Goal: Ask a question: Seek information or help from site administrators or community

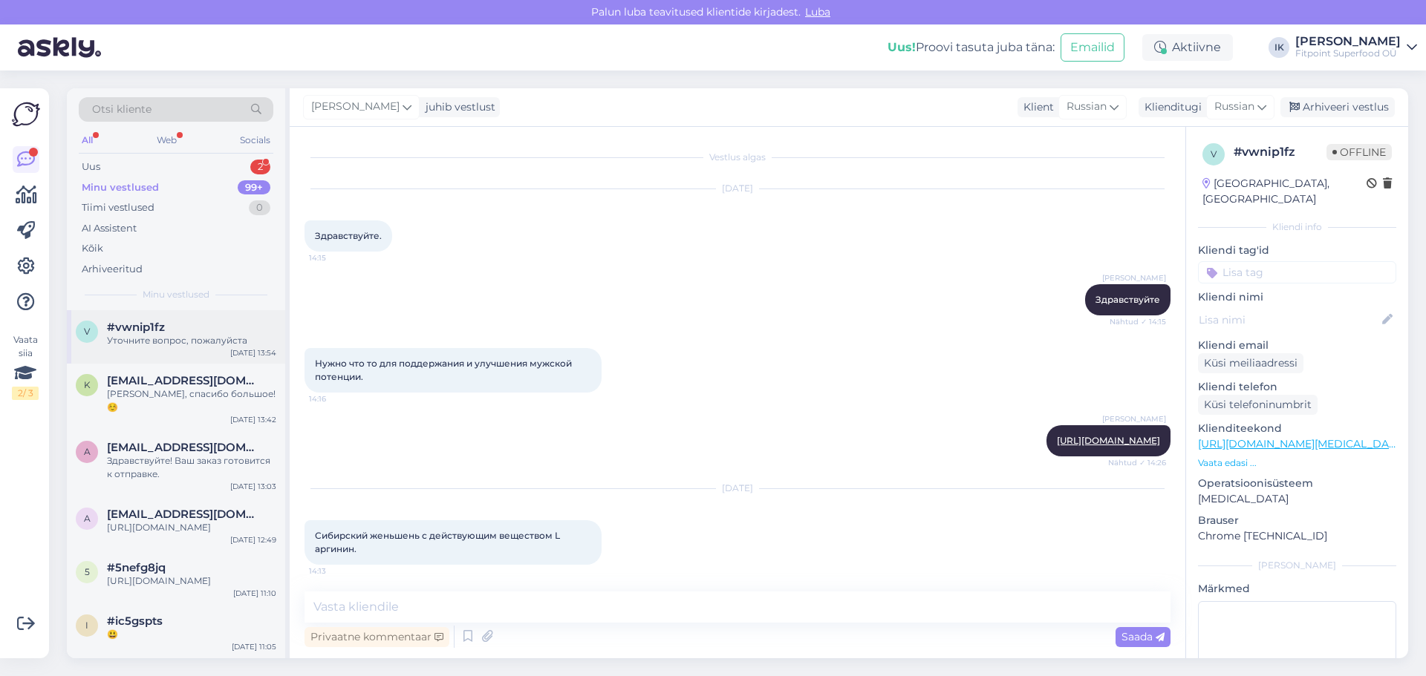
scroll to position [356, 0]
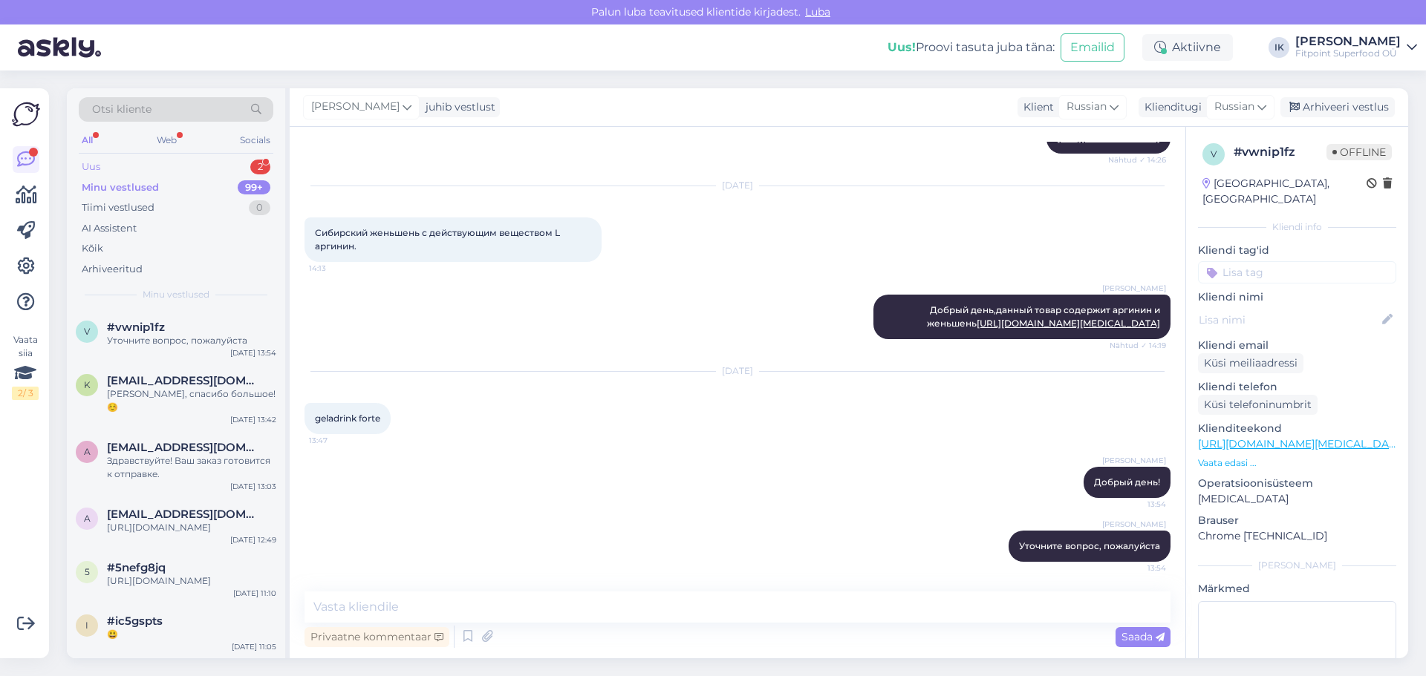
click at [145, 166] on div "Uus 2" at bounding box center [176, 167] width 195 height 21
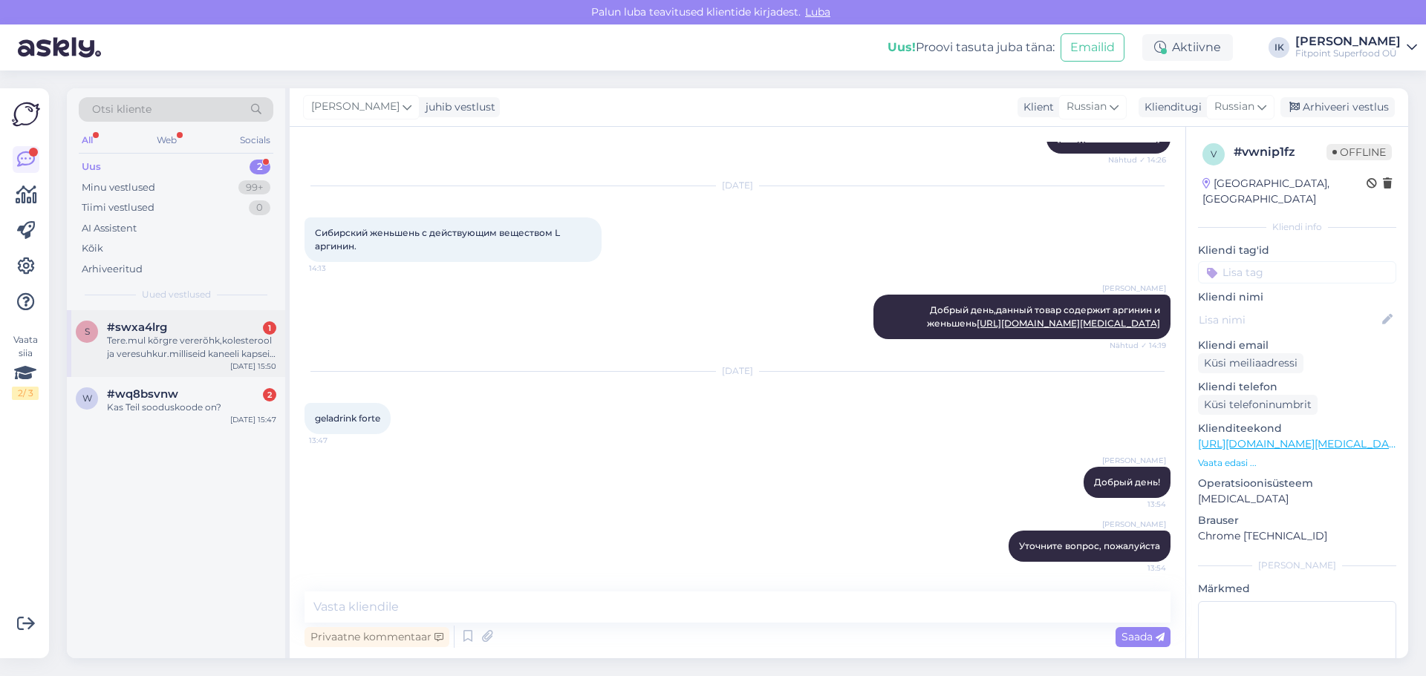
click at [203, 353] on div "Tere.mul kõrgre vererõhk,kolesterool ja veresuhkur.milliseid kaneeli kapseid so…" at bounding box center [191, 347] width 169 height 27
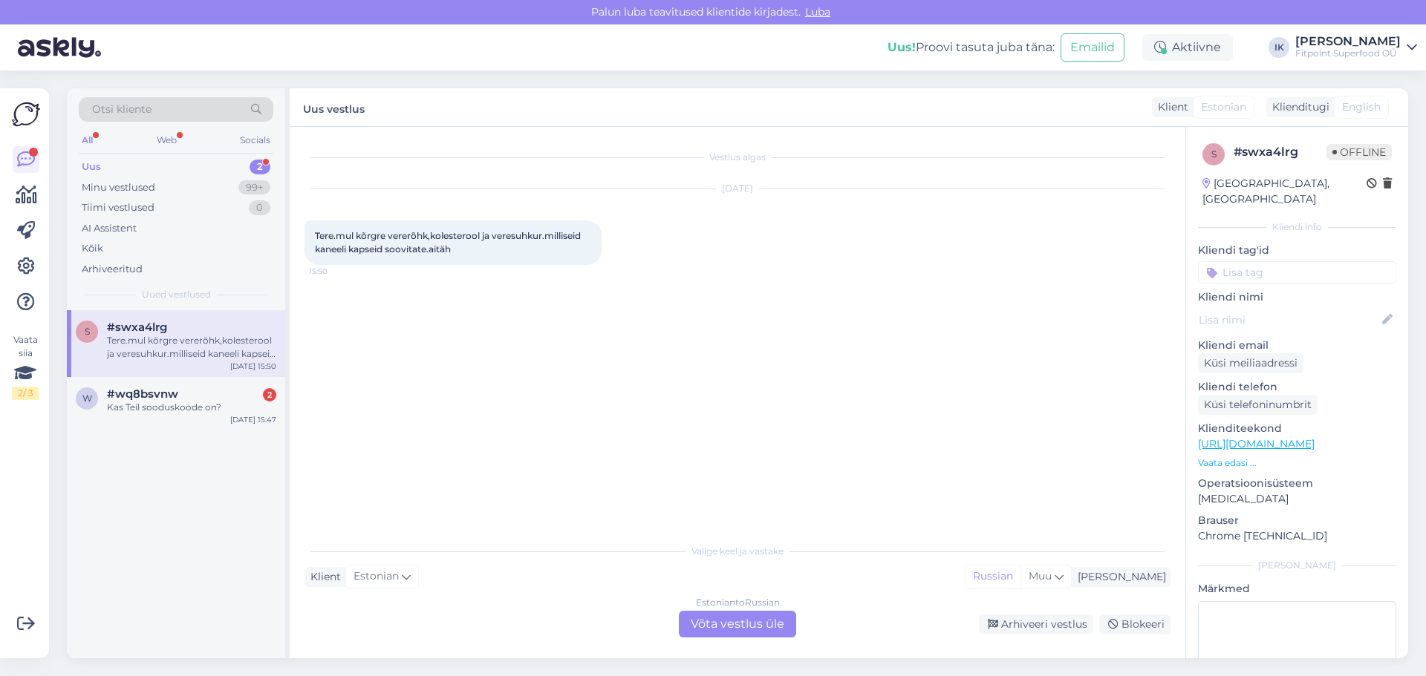
click at [704, 625] on div "Estonian to Russian Võta vestlus üle" at bounding box center [737, 624] width 117 height 27
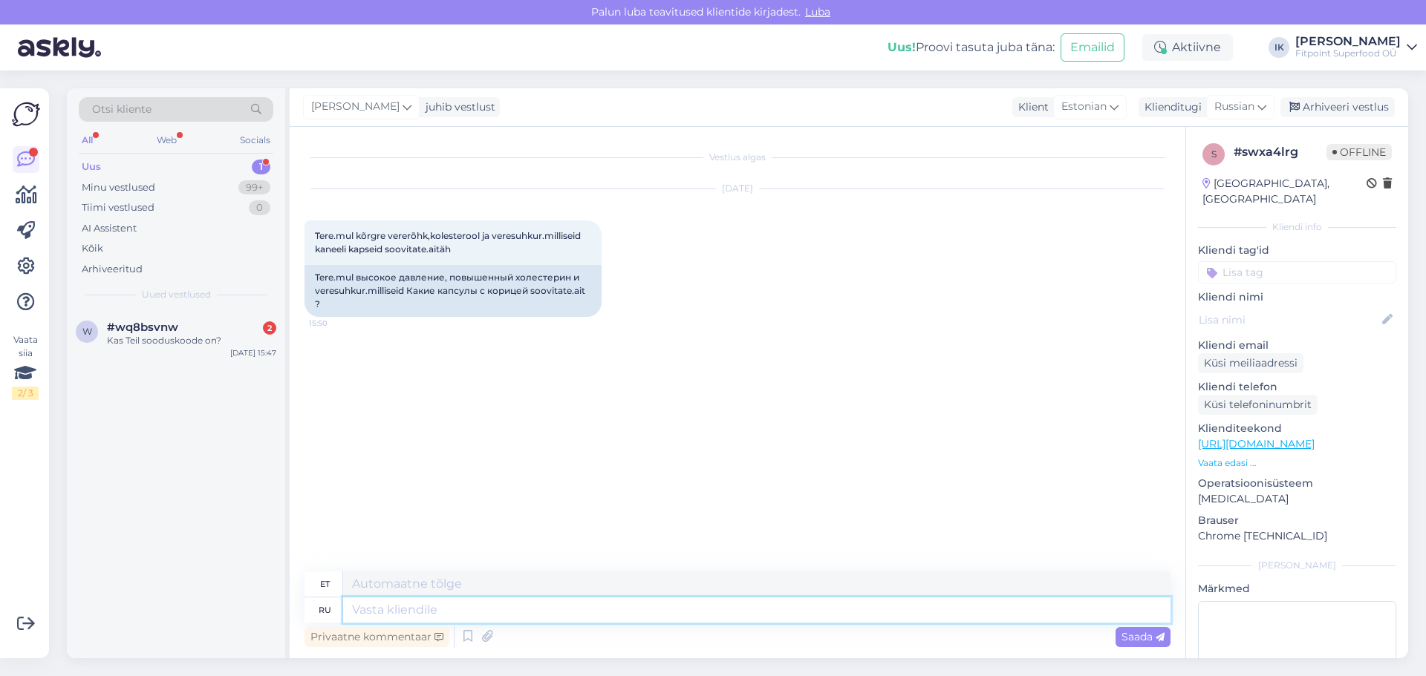
click at [382, 605] on textarea at bounding box center [756, 610] width 827 height 25
type textarea "Добрый"
type textarea "Lahke"
type textarea "Добрый день"
type textarea "Tere päevast"
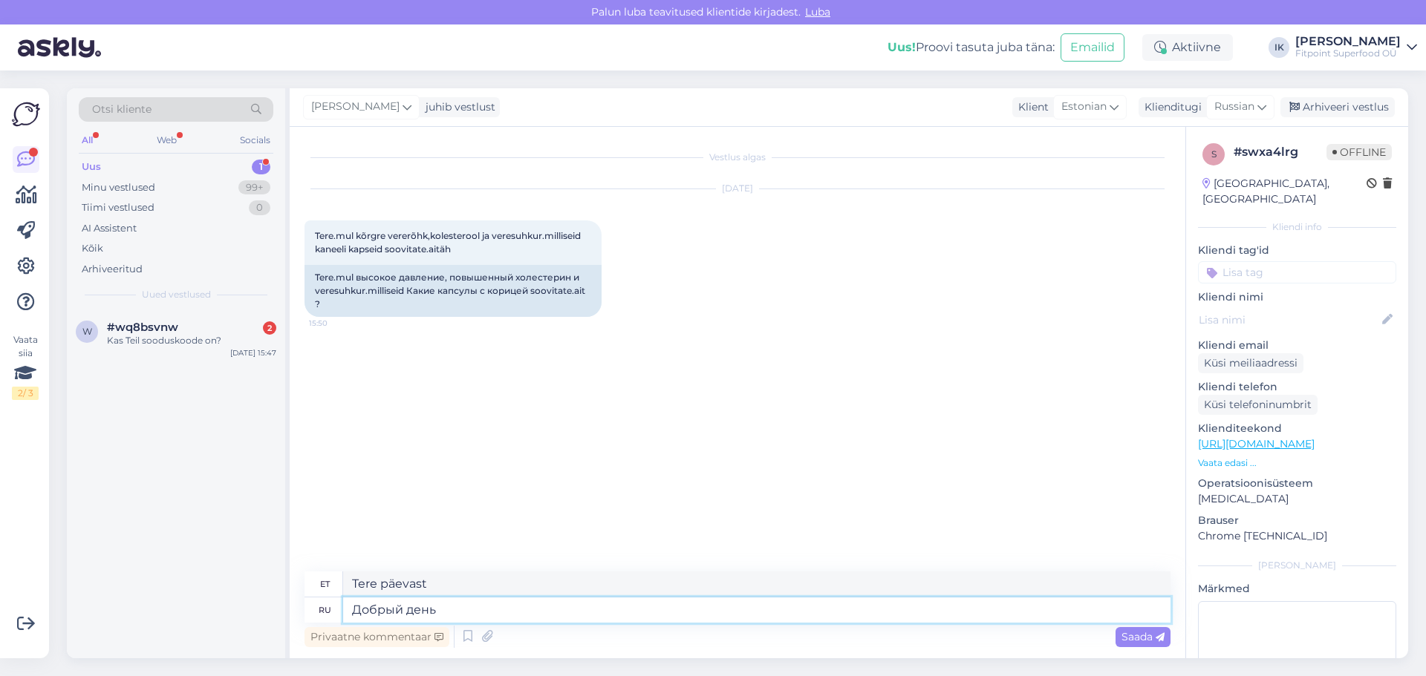
type textarea "Добрый день!"
type textarea "Вот"
type textarea "Siin"
type textarea "Вот то"
type textarea "Siin on see üks"
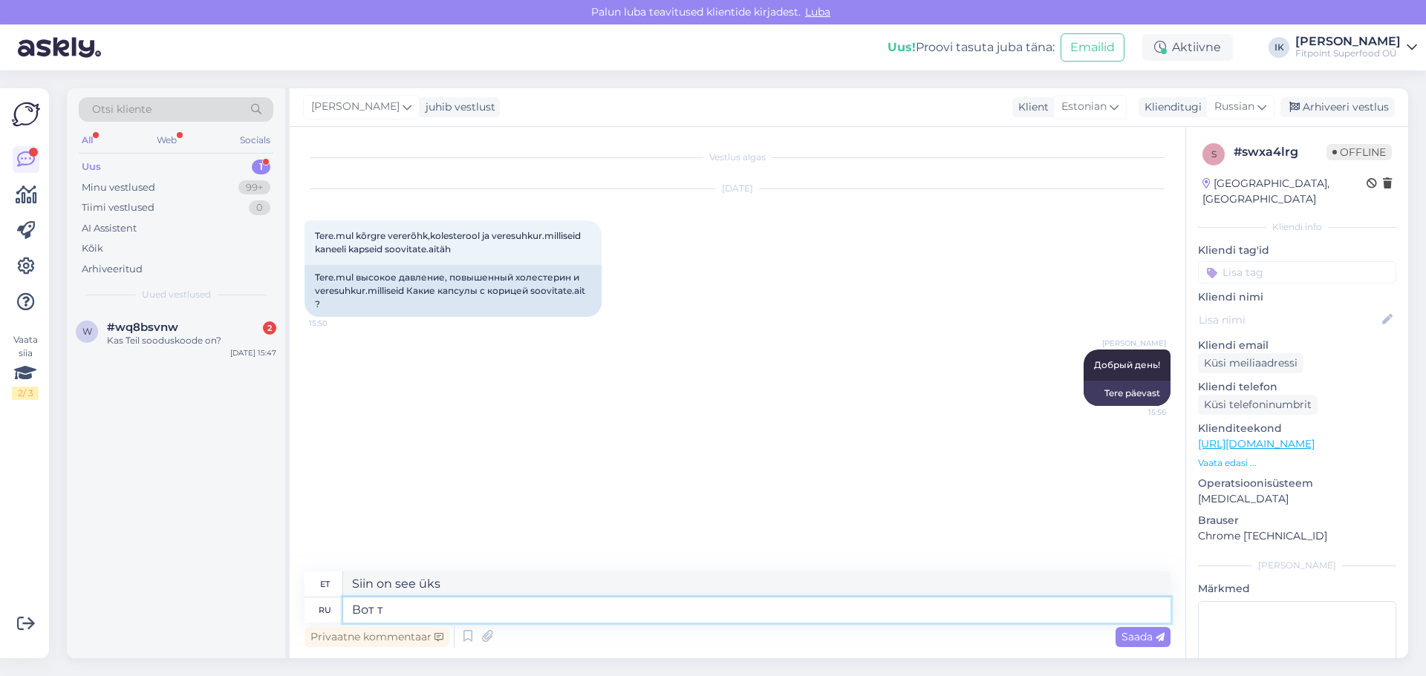
type textarea "Вот"
type textarea "Siin"
type textarea "Вот этот.."
type textarea "See üks.."
type textarea "Вот этот"
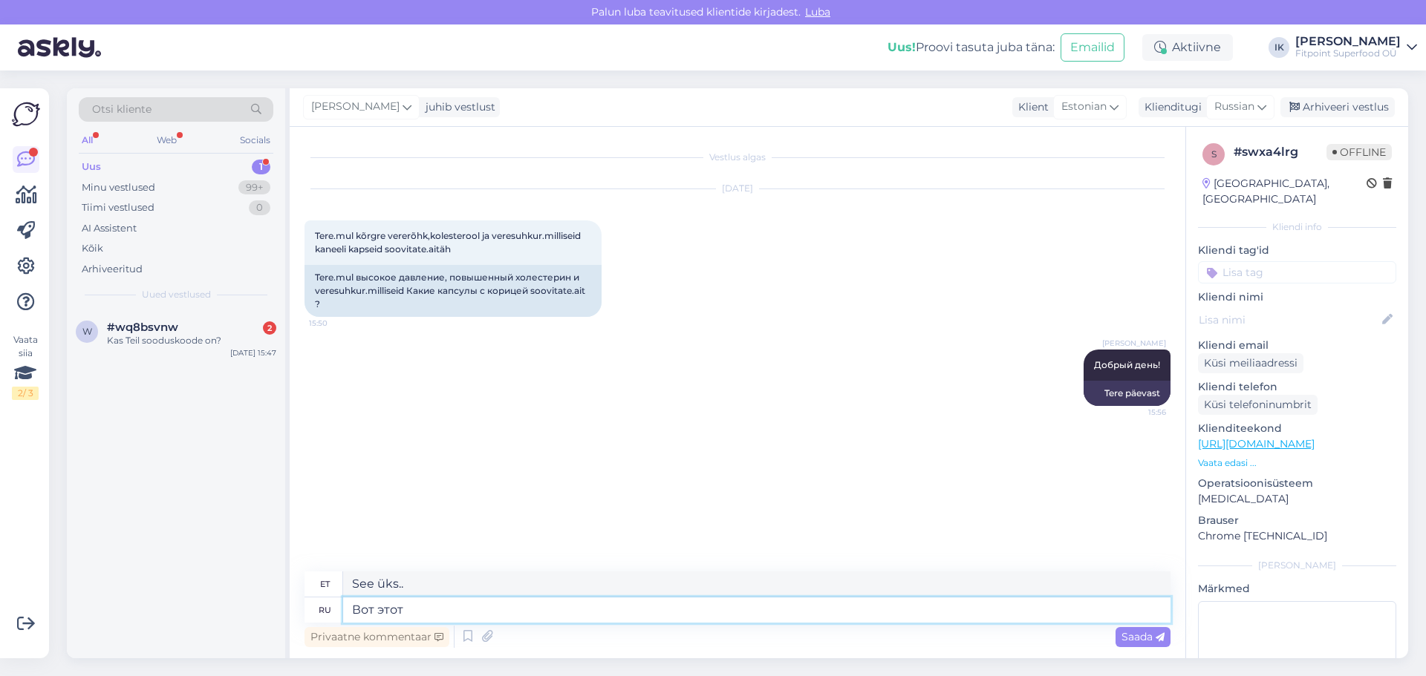
type textarea "See üks"
paste textarea "[URL][DOMAIN_NAME]"
type textarea "Вот этот [URL][DOMAIN_NAME]"
type textarea "Siin on see [URL][DOMAIN_NAME]"
type textarea "Вот этот [URL][DOMAIN_NAME]"
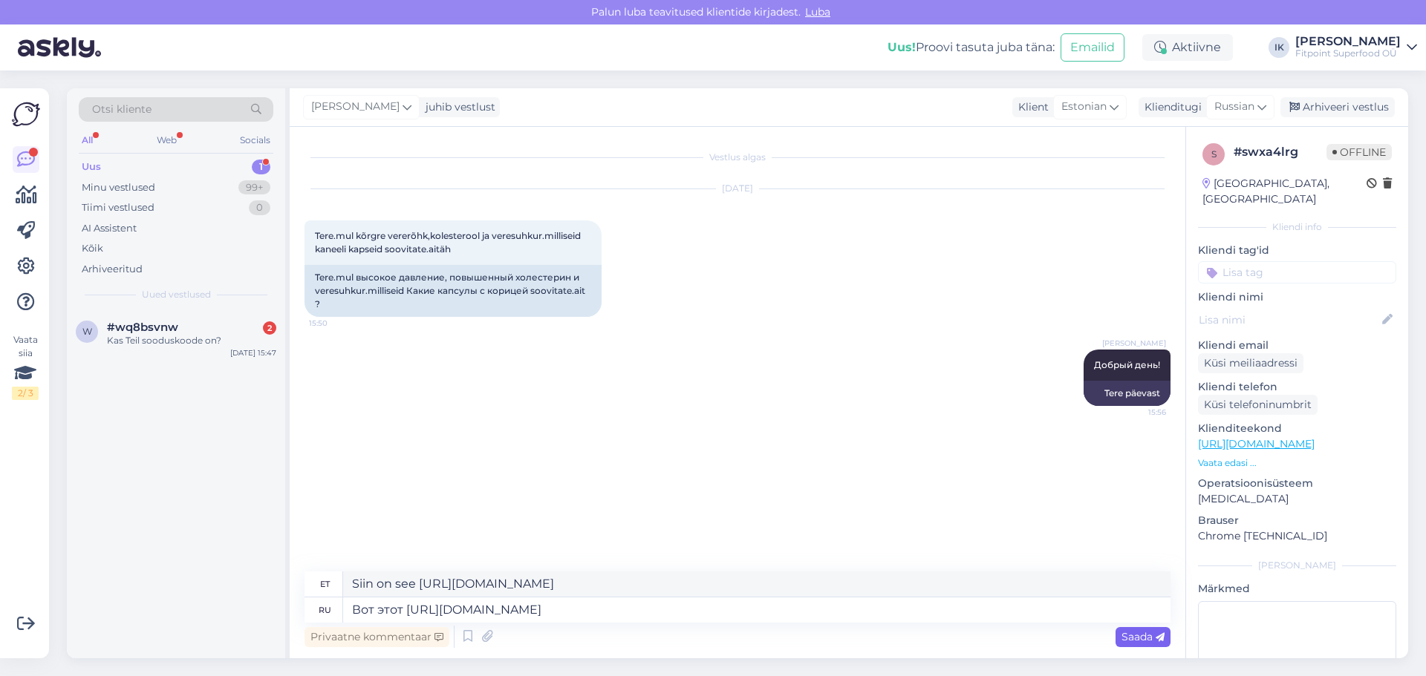
click at [1139, 638] on span "Saada" at bounding box center [1142, 636] width 43 height 13
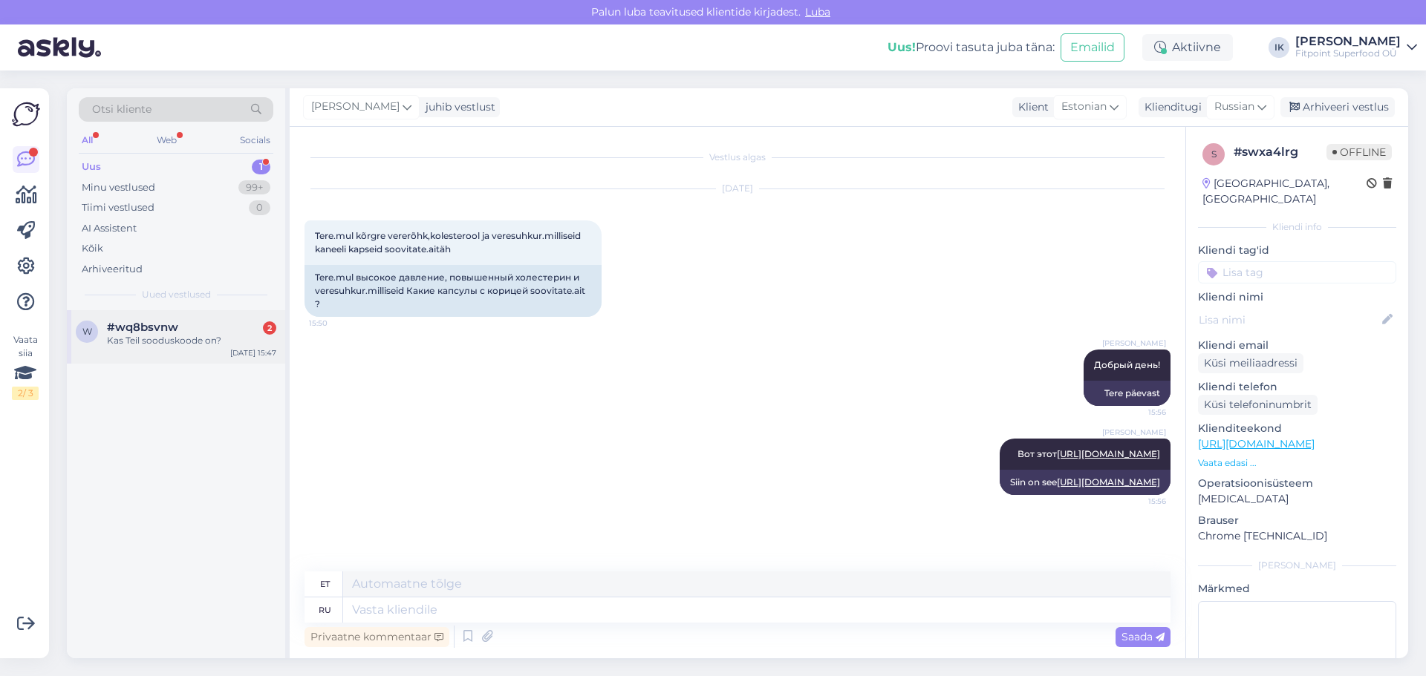
click at [208, 340] on div "Kas Teil sooduskoode on?" at bounding box center [191, 340] width 169 height 13
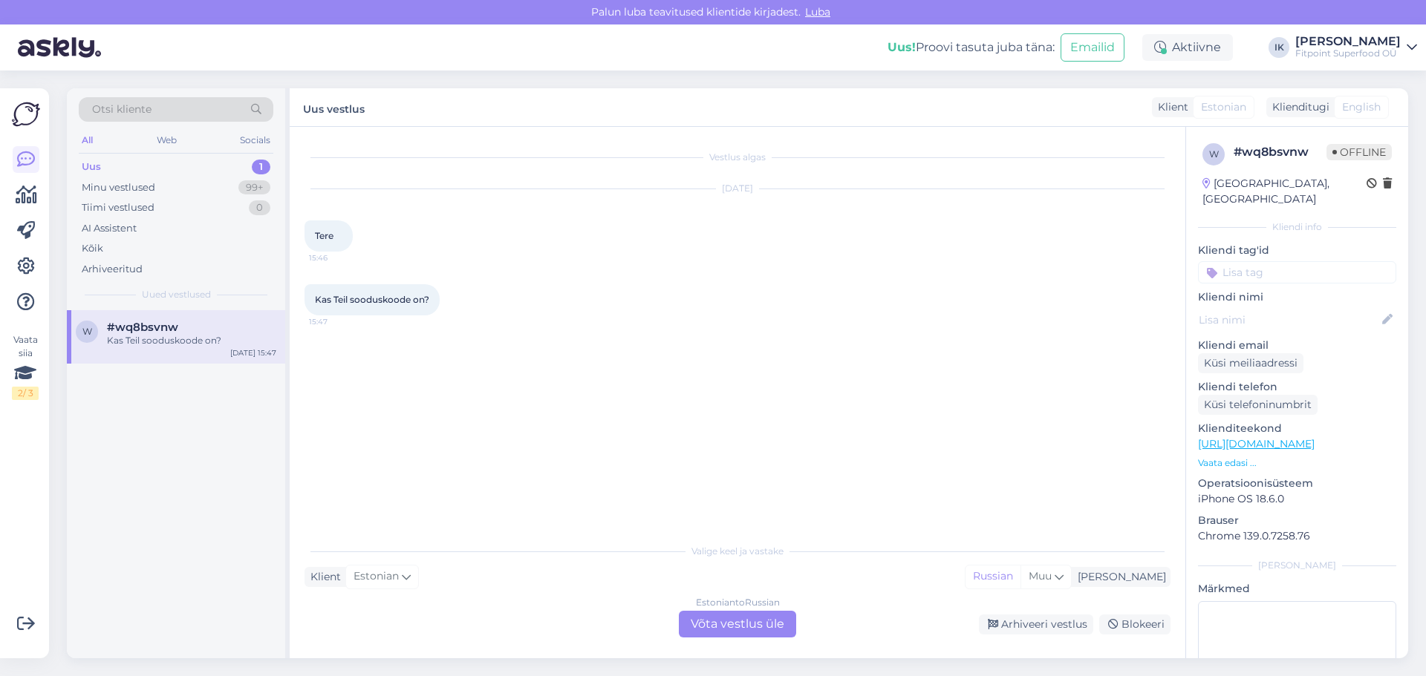
click at [708, 617] on div "Estonian to Russian Võta vestlus üle" at bounding box center [737, 624] width 117 height 27
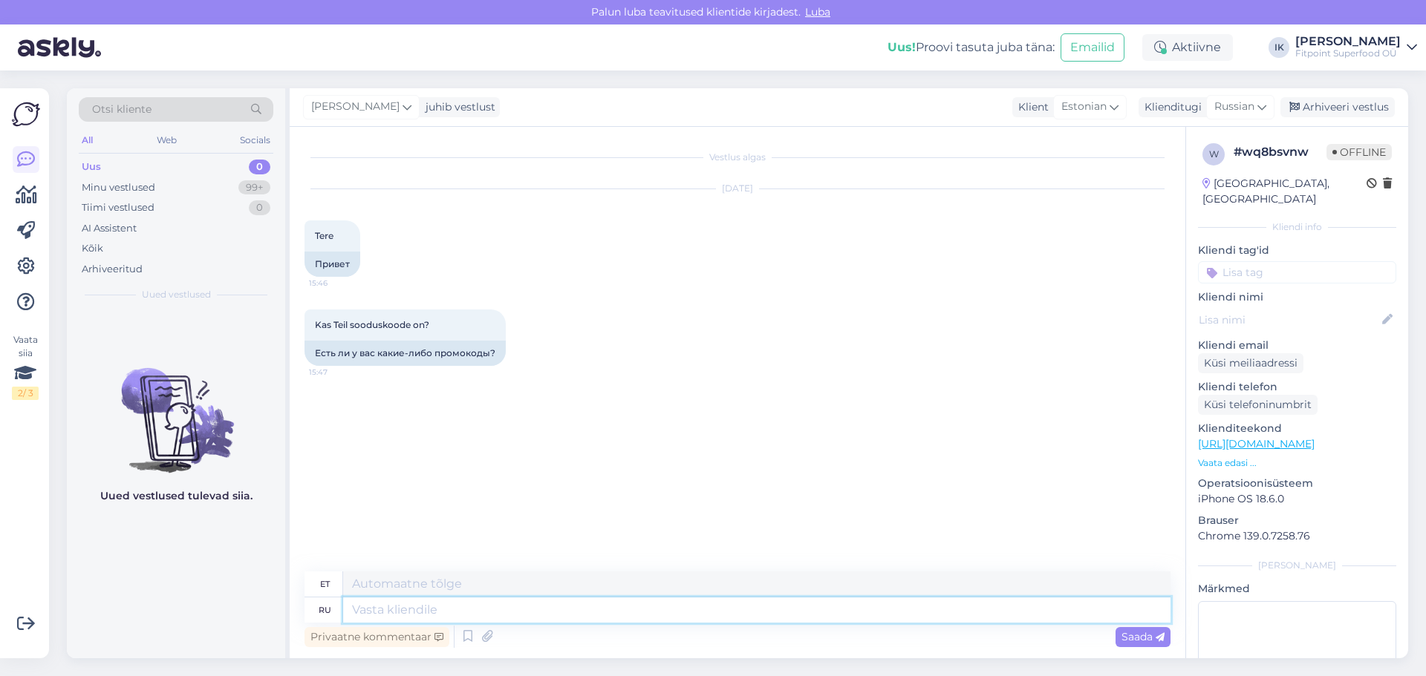
click at [382, 609] on textarea at bounding box center [756, 610] width 827 height 25
type textarea "Добпый"
type textarea "Hüvasti"
type textarea "Добпый день!"
type textarea "Tere päevast!"
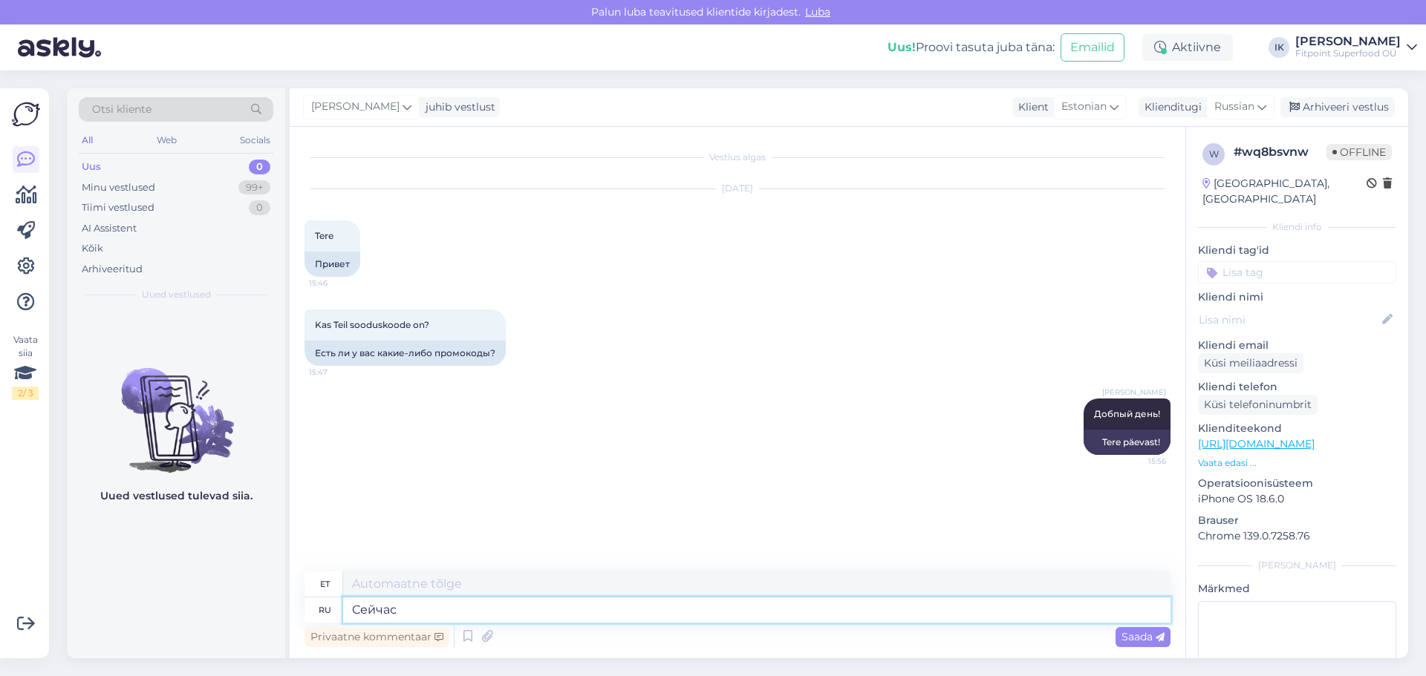
type textarea "Сейчас"
type textarea "Nüüd"
type textarea "Сейчас нет"
type textarea "Mitte praegu"
type textarea "Сейчас нет."
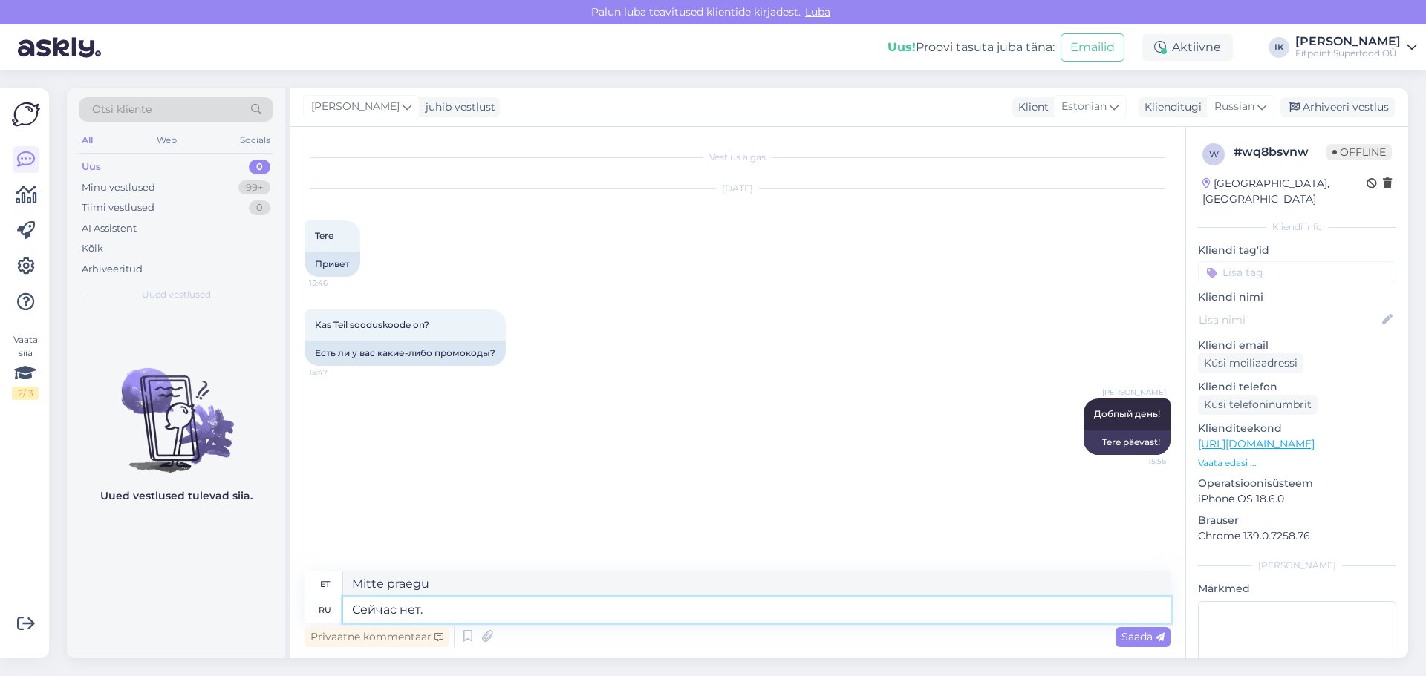
type textarea "Mitte praegu."
type textarea "Сейчас нет. ЫВы"
type textarea "Mitte hetkel. YVy"
type textarea "Сейчас нет."
type textarea "Mitte praegu."
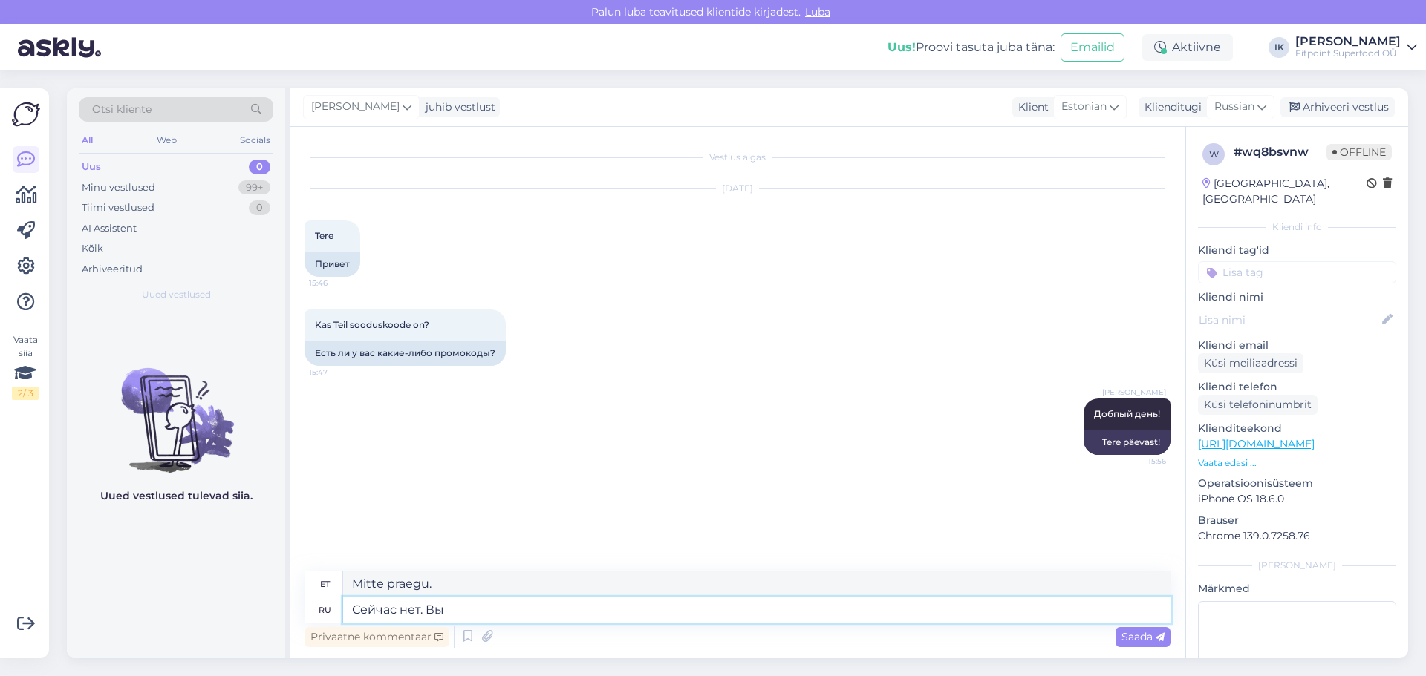
type textarea "Сейчас нет. Вы"
type textarea "Mitte praegu. Sina."
type textarea "Сейчас нет. Вы можете"
type textarea "Mitte praegu. Sa võid küll."
type textarea "Сейчас нет. Вы можете под"
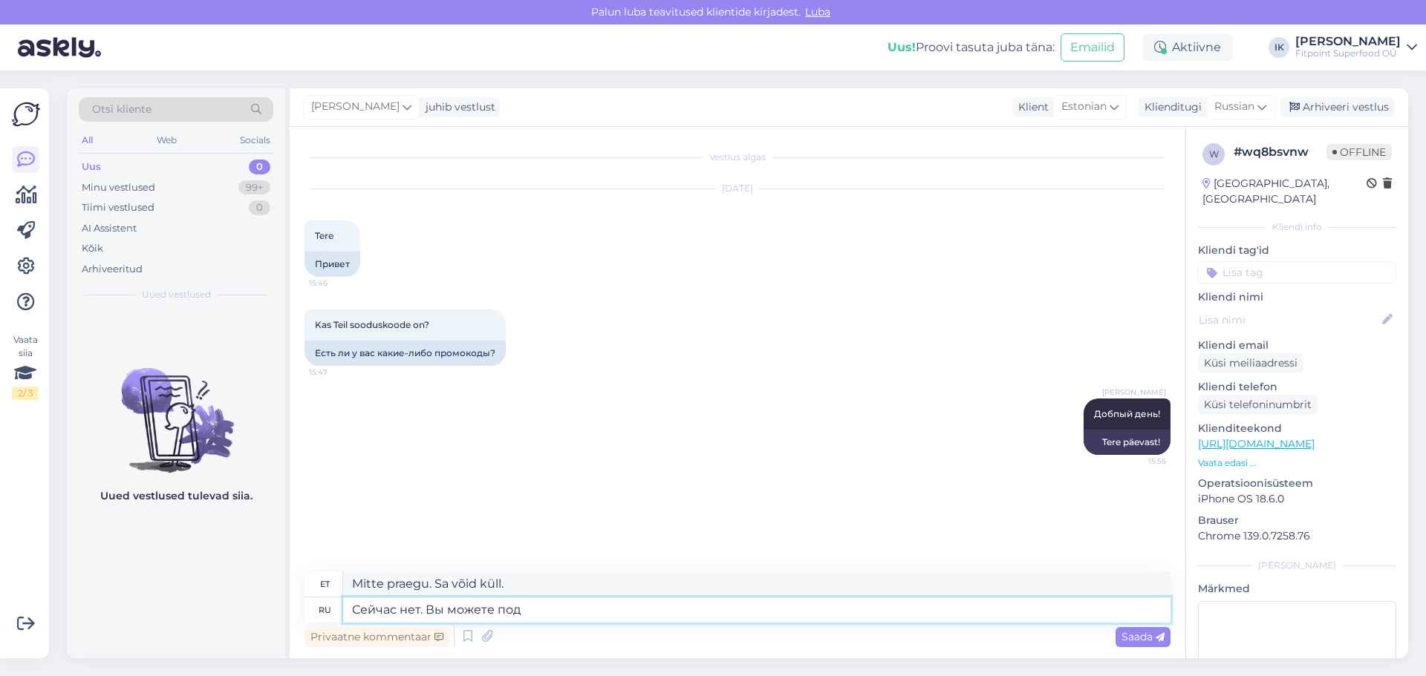
type textarea "Mitte hetkel. Sa võid"
type textarea "Сейчас нет. Вы можете подписать"
type textarea "Mitte hetkel. Võite alla kirjutada."
type textarea "Сейчас нет. Вы можете подписаться"
type textarea "Hetkel mitte. Saate tellida"
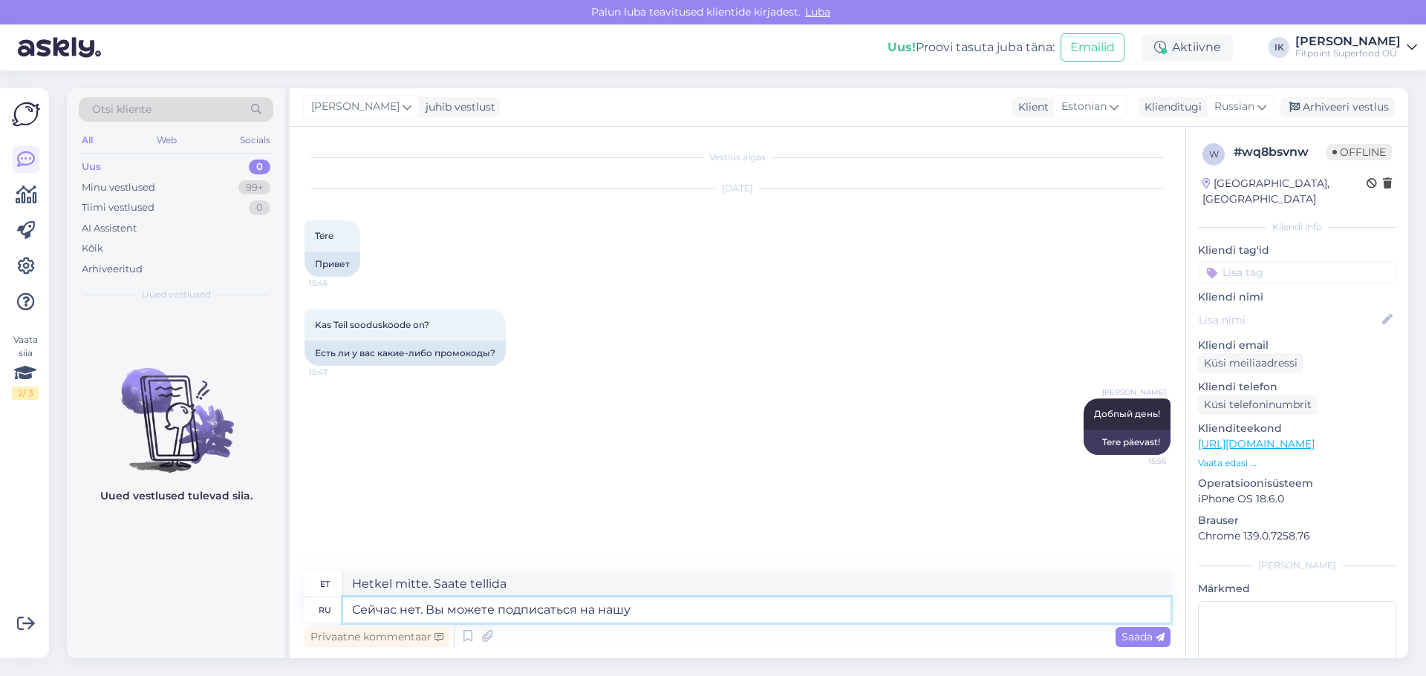
type textarea "Сейчас нет. Вы можете подписаться на нашу"
type textarea "Hetkel mitte. Võite meie uudiskirja tellida."
type textarea "Сейчас нет. Вы можете подписаться на нашу рассы"
type textarea "Hetkel mitte. Võite tellida meie uudiskirja."
type textarea "Сейчас нет. Вы можете подписаться на нашу рассылку и"
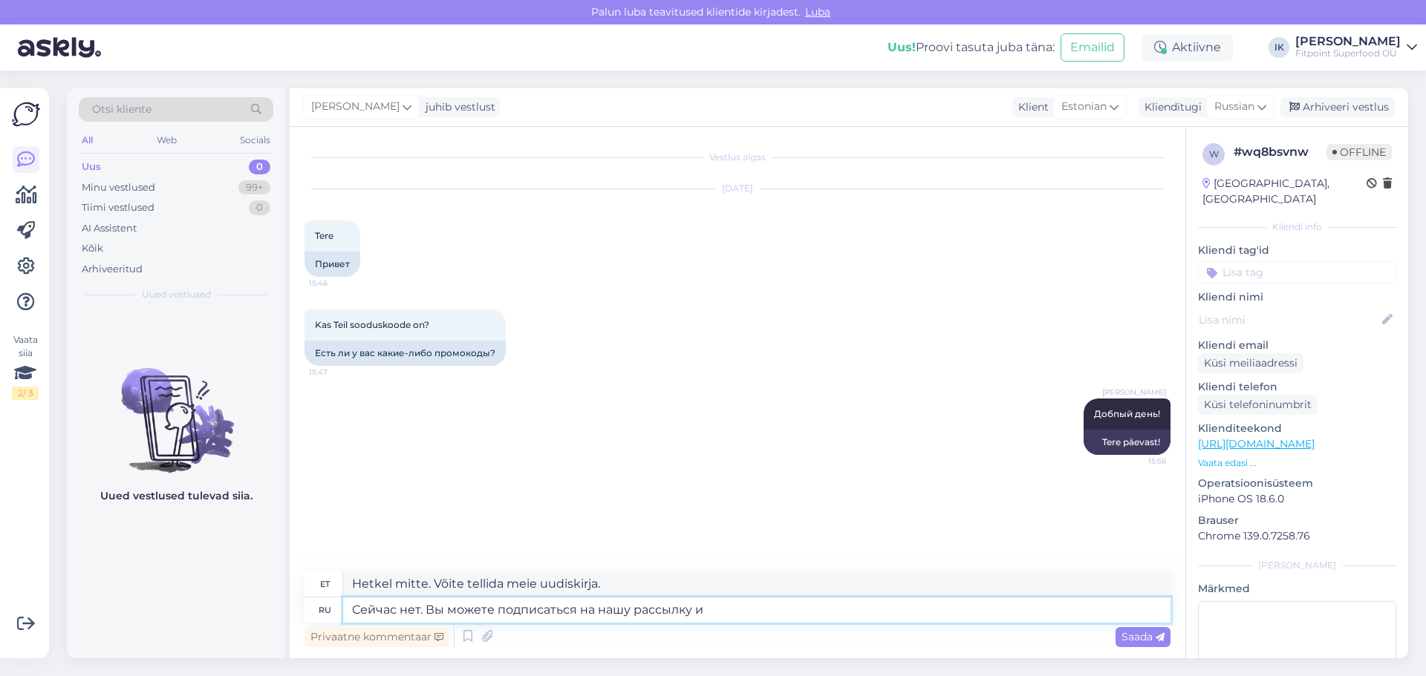
type textarea "Hetkel mitte. Võite tellida meie uudiskirja ja"
type textarea "Сейчас нет. Вы можете подписаться на нашу рассылку и тогда"
type textarea "Hetkel mitte. Saate meie uudiskirjaga liituda ja seejärel"
type textarea "Сейчас нет. Вы можете подписаться на нашу рассылку и тогда будете"
type textarea "Hetkel mitte. Võite meie uudiskirjaga liituda ja siis saate"
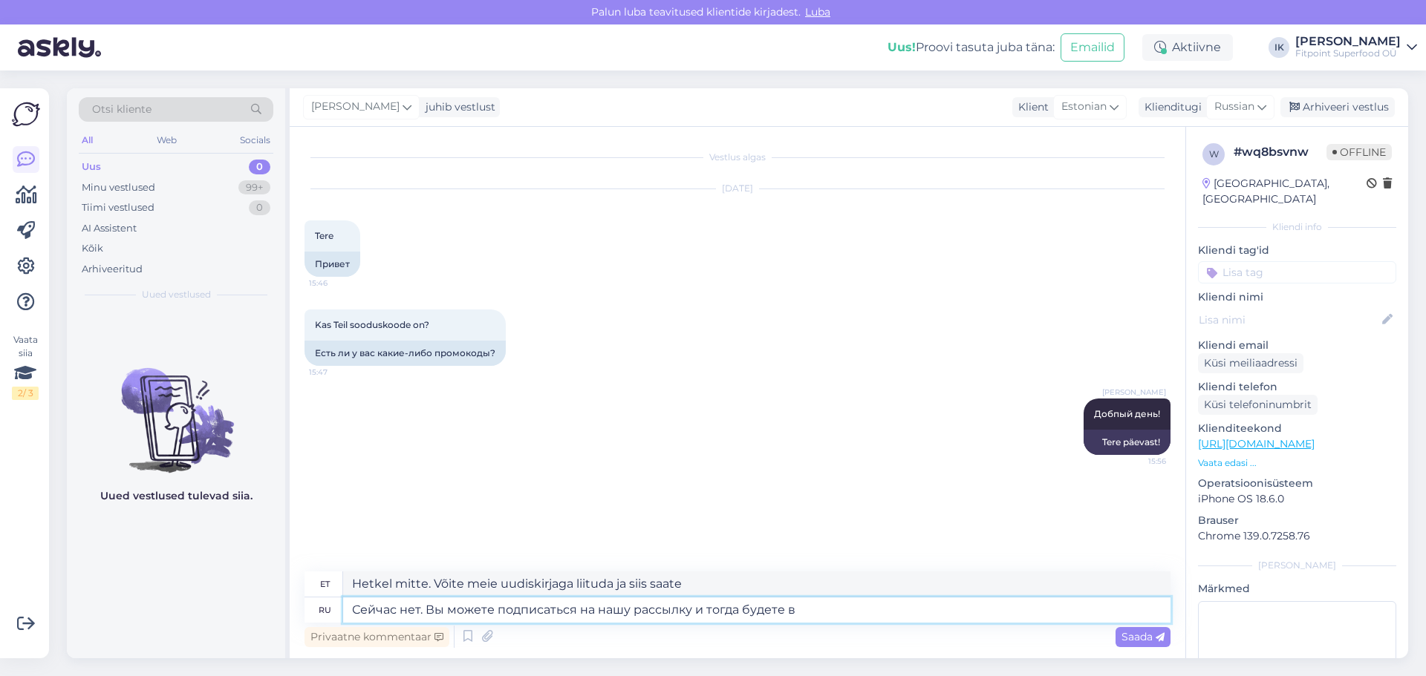
type textarea "Сейчас нет. Вы можете подписаться на нашу рассылку и тогда будете в"
type textarea "Hetkel mitte. Võite tellida meie uudiskirja ja siis oletegi sees."
type textarea "Сейчас нет. Вы можете подписаться на нашу рассылку и тогда будете в курсе в"
type textarea "Hetkel mitte. Võite tellida meie uudiskirja ja siis saate teavet."
type textarea "Сейчас нет. Вы можете подписаться на нашу рассылку и тогда будете в курсе всех"
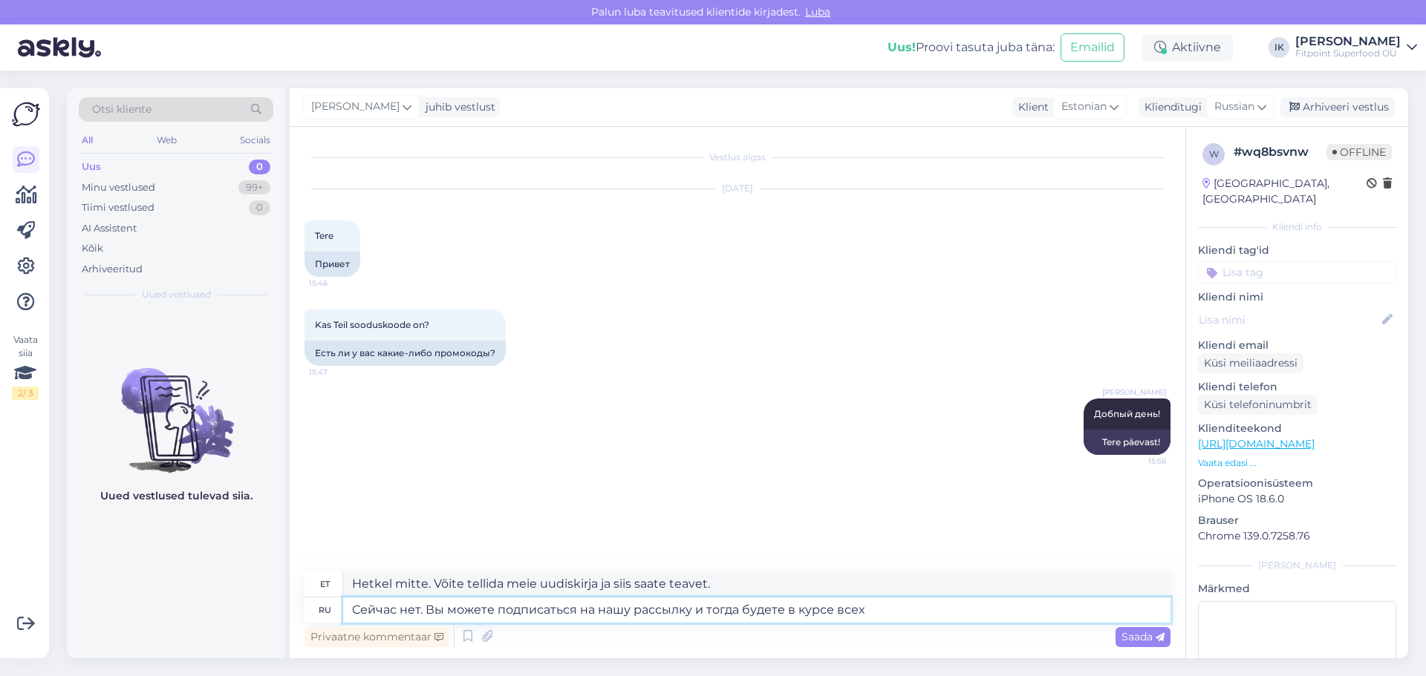
type textarea "Hetkel mitte. Võite tellida meie uudiskirja ja siis olete kõigega kursis."
type textarea "Сейчас нет. Вы можете подписаться на нашу рассылку и тогда будете в курсе всех …"
type textarea "Hetkel mitte. Võite tellida meie uudiskirja ja siis olete kursis kõigi meie uud…"
type textarea "Сейчас нет. Вы можете подписаться на нашу рассылку и тогда будете в курсе всех …"
type textarea "Hetkel mitte. Võite tellida meie uudiskirja ja siis olete kursis kõigi meie pak…"
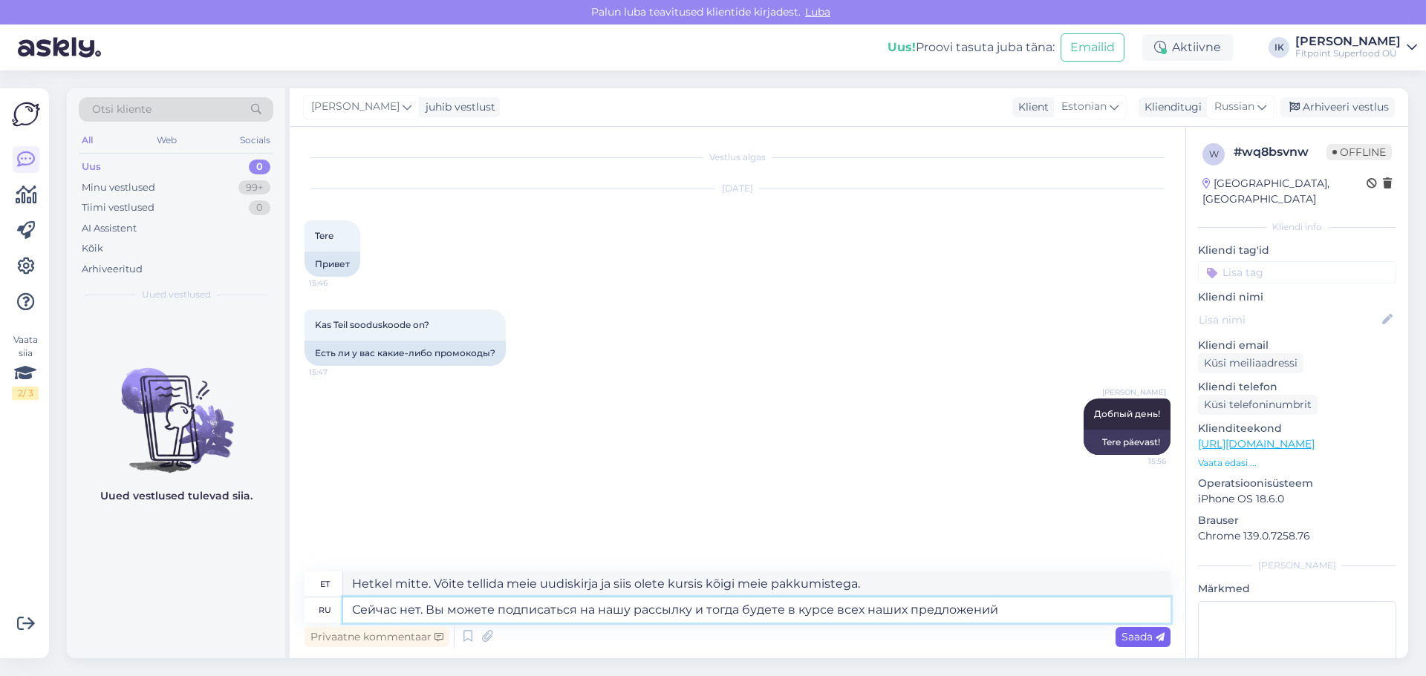
type textarea "Сейчас нет. Вы можете подписаться на нашу рассылку и тогда будете в курсе всех …"
click at [1147, 639] on span "Saada" at bounding box center [1142, 636] width 43 height 13
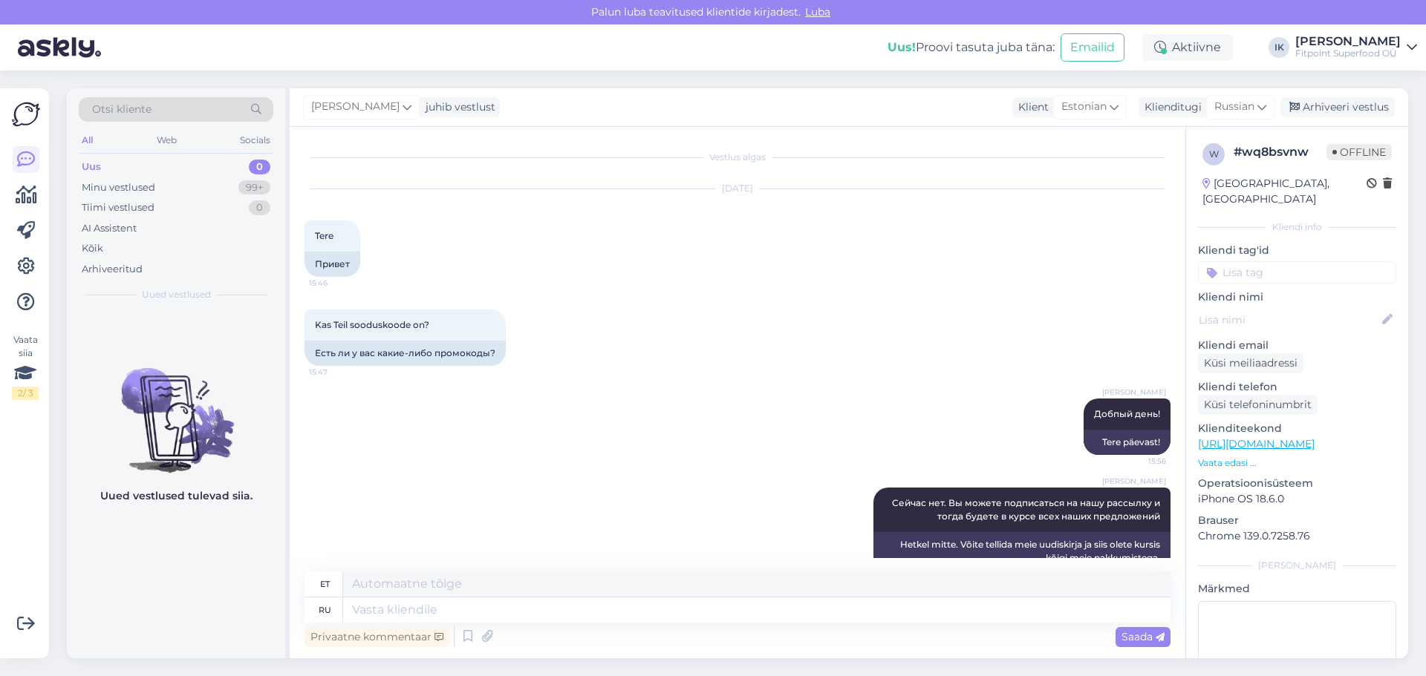
scroll to position [29, 0]
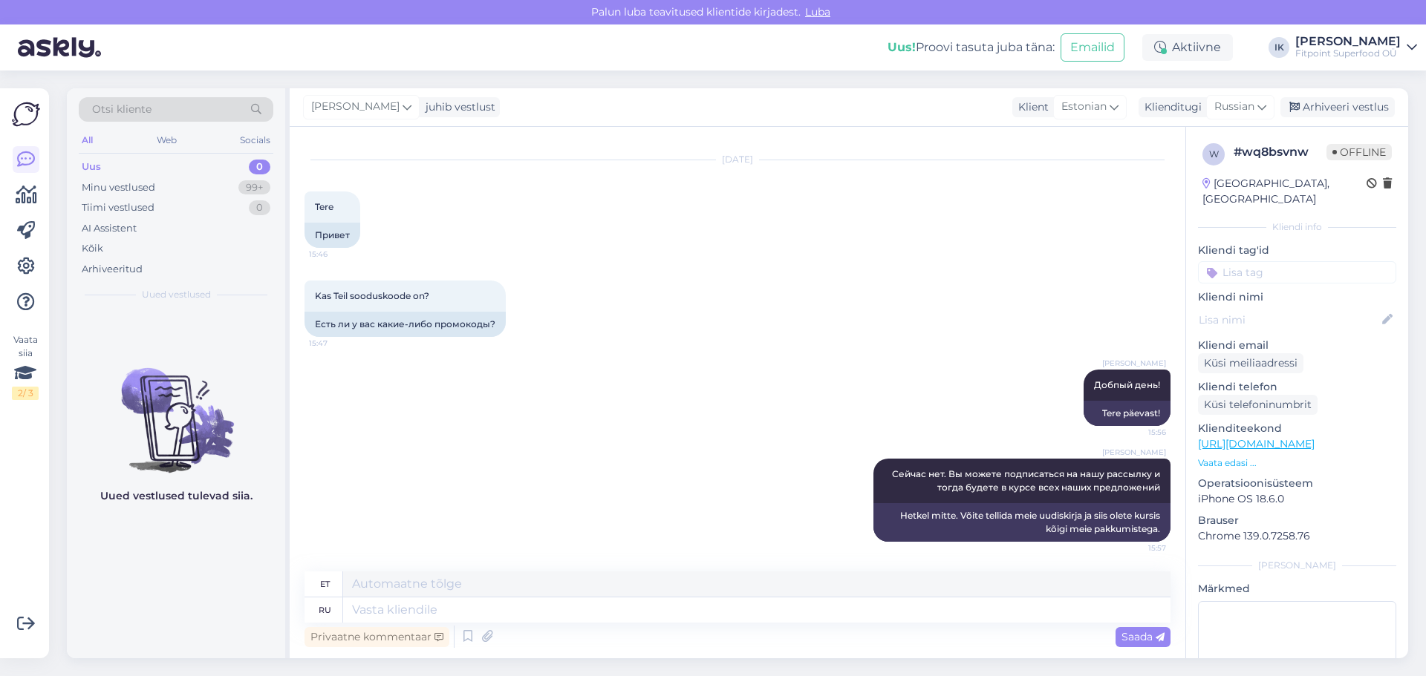
click at [116, 163] on div "Uus 0" at bounding box center [176, 167] width 195 height 21
paste textarea "[URL][DOMAIN_NAME]"
type textarea "[URL][DOMAIN_NAME]"
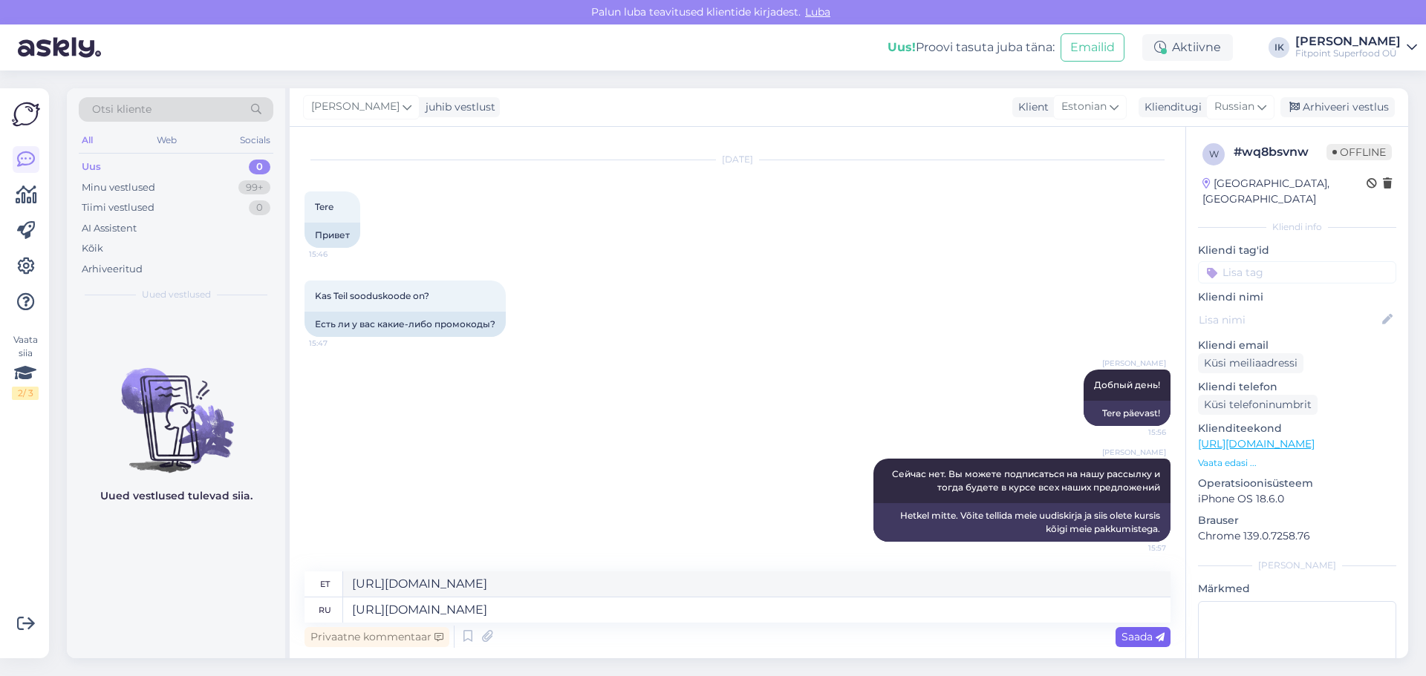
click at [1123, 635] on span "Saada" at bounding box center [1142, 636] width 43 height 13
